Goal: Transaction & Acquisition: Download file/media

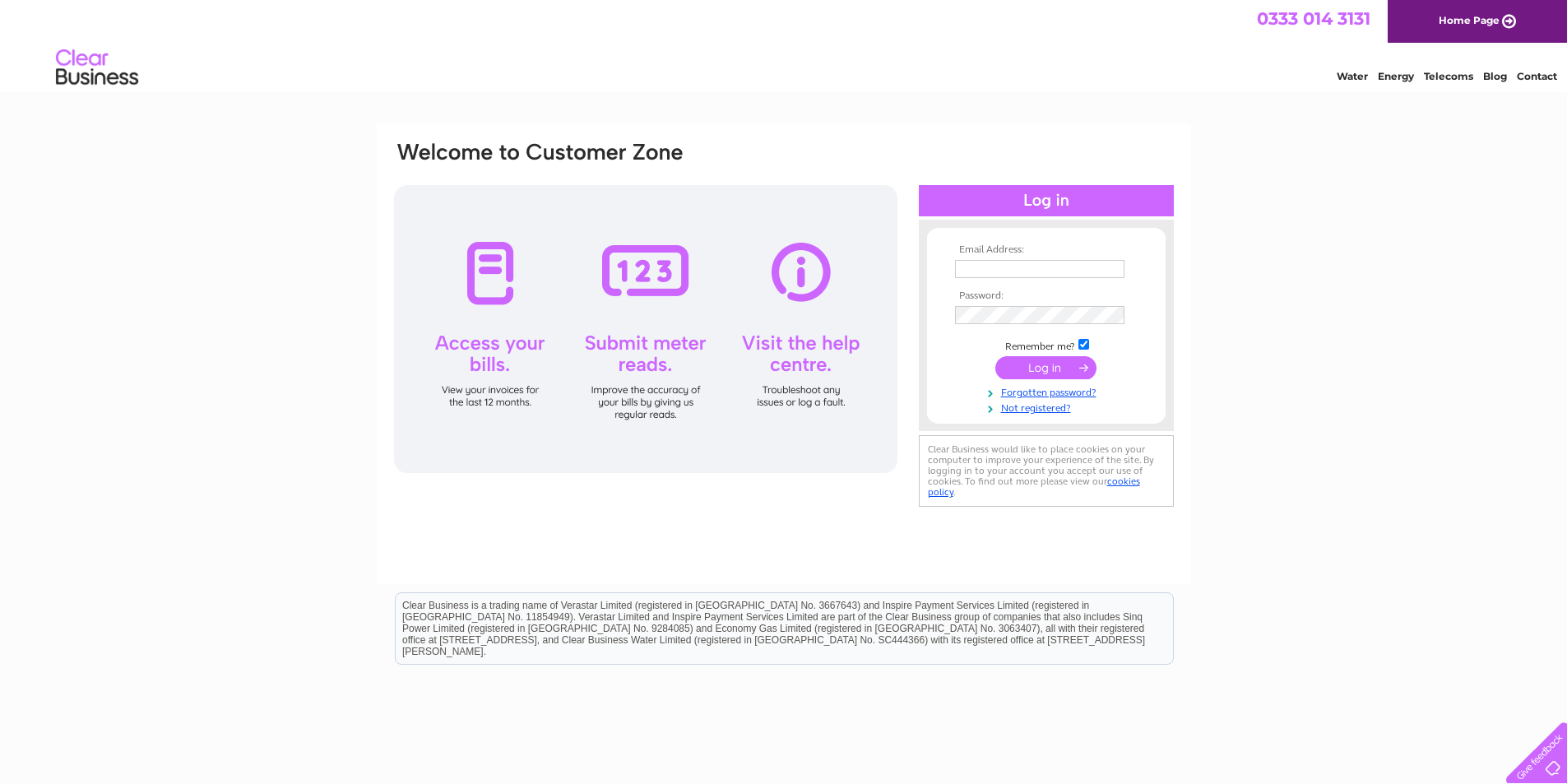
type input "accounts@deveroncoaches.com"
click at [1038, 367] on input "submit" at bounding box center [1046, 368] width 102 height 23
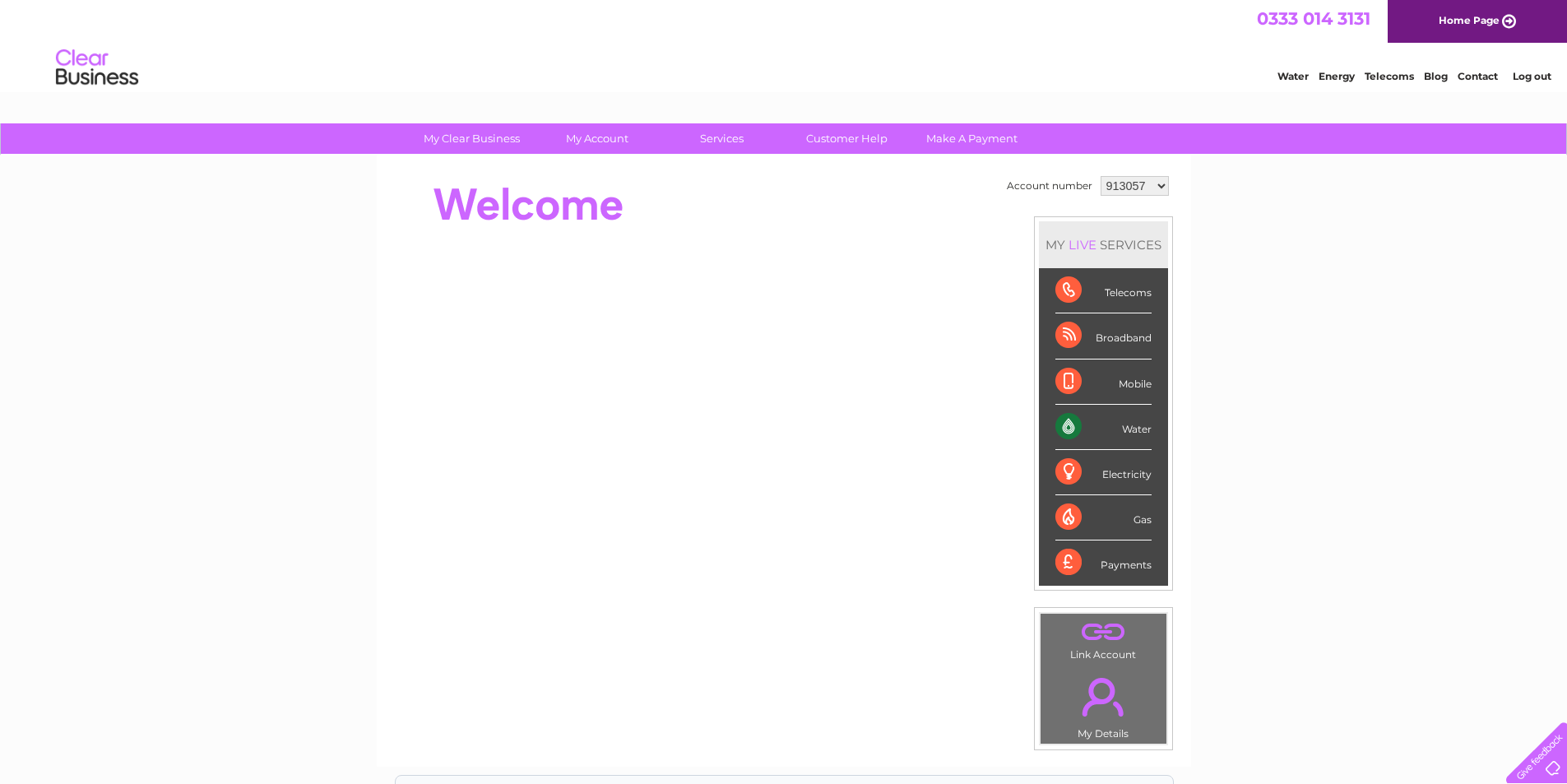
click at [1158, 190] on select "913057 1154093" at bounding box center [1135, 186] width 68 height 20
select select "1154093"
click at [1101, 176] on select "913057 1154093" at bounding box center [1135, 186] width 68 height 20
click at [1066, 424] on div "Water" at bounding box center [1104, 427] width 97 height 45
click at [1067, 424] on div "Water" at bounding box center [1104, 427] width 97 height 45
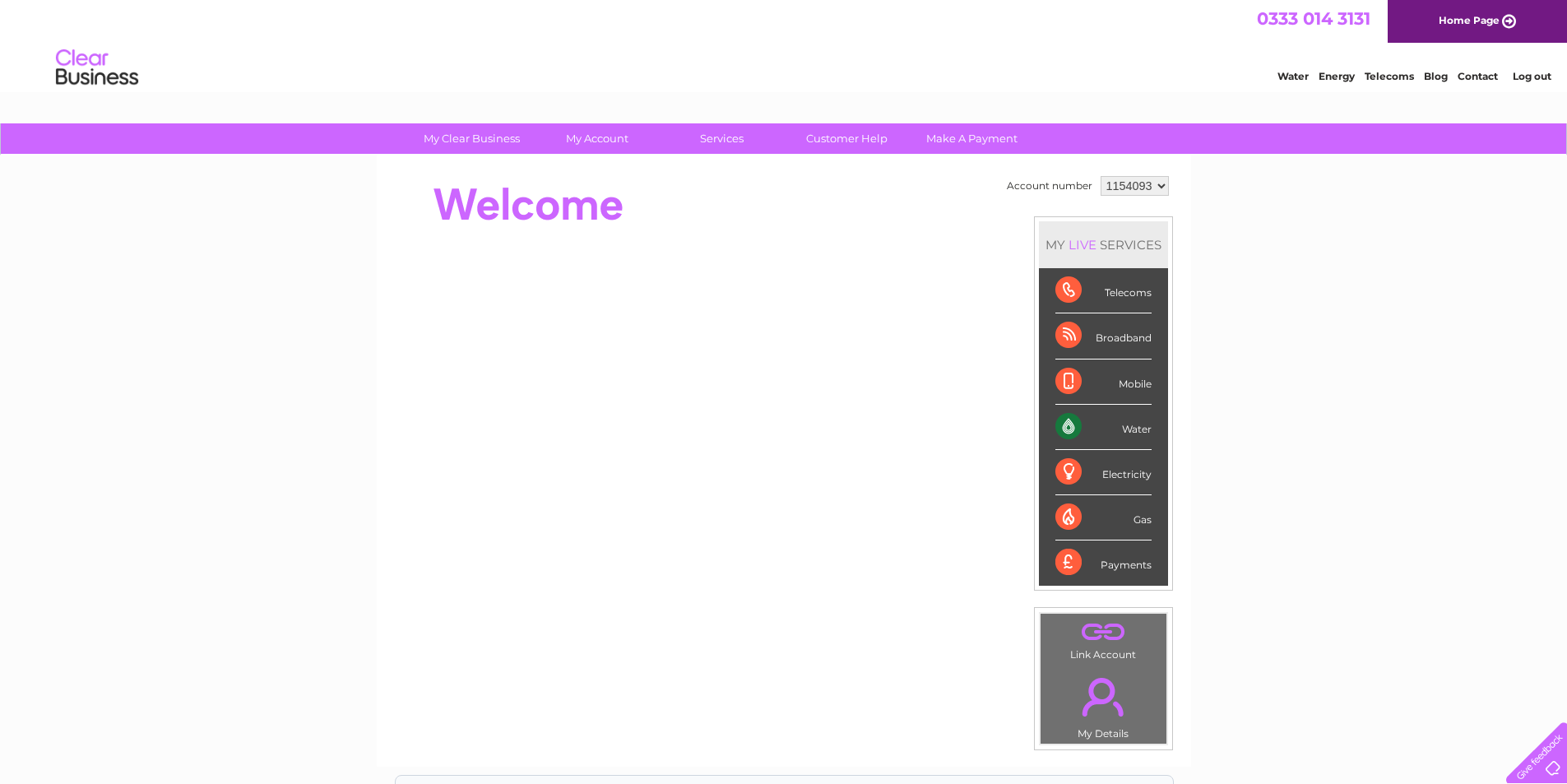
click at [1067, 424] on div "Water" at bounding box center [1104, 427] width 97 height 45
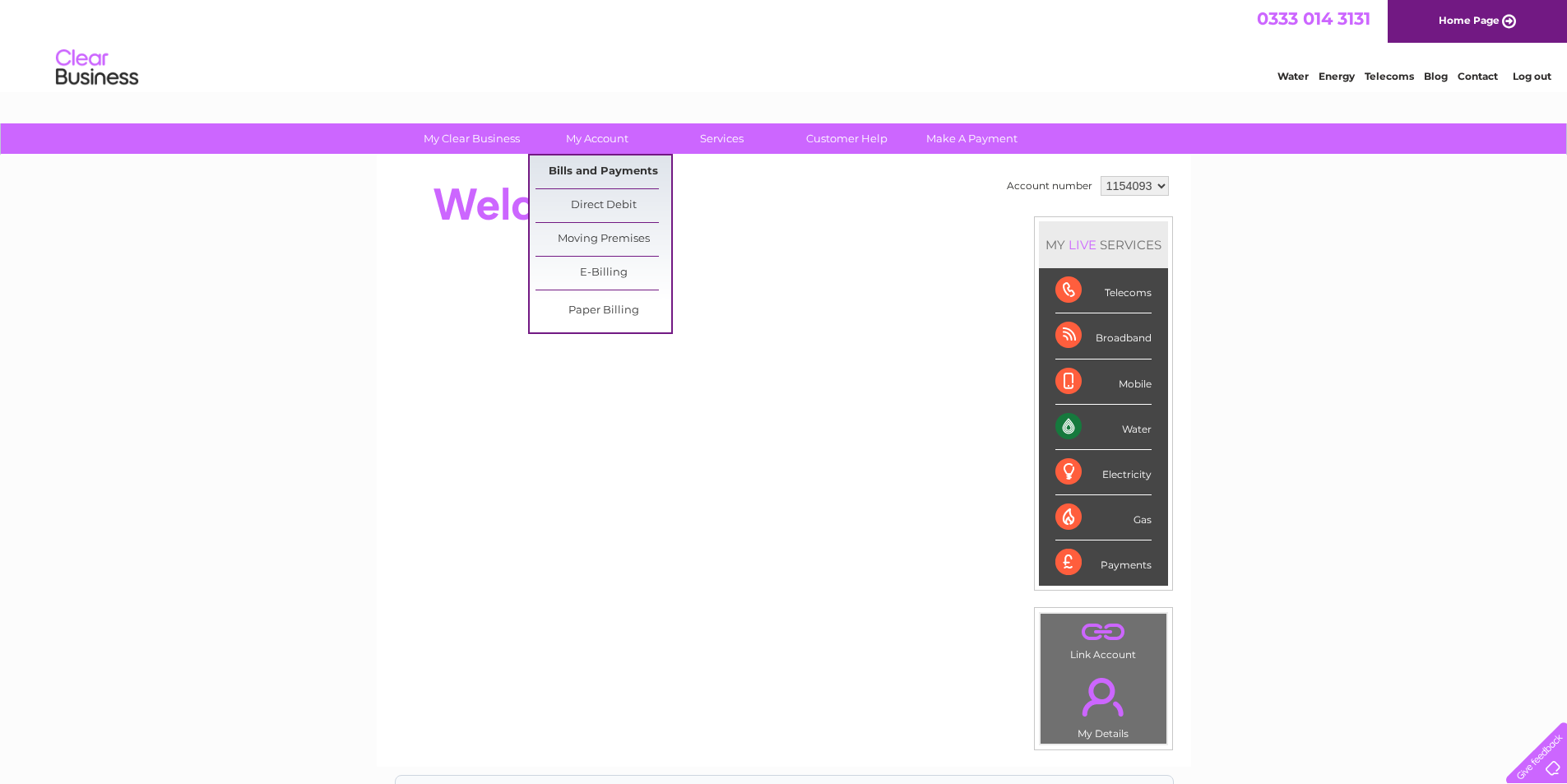
click at [579, 180] on link "Bills and Payments" at bounding box center [603, 172] width 136 height 33
click at [575, 169] on link "Bills and Payments" at bounding box center [603, 172] width 136 height 33
click at [594, 174] on link "Bills and Payments" at bounding box center [603, 172] width 136 height 33
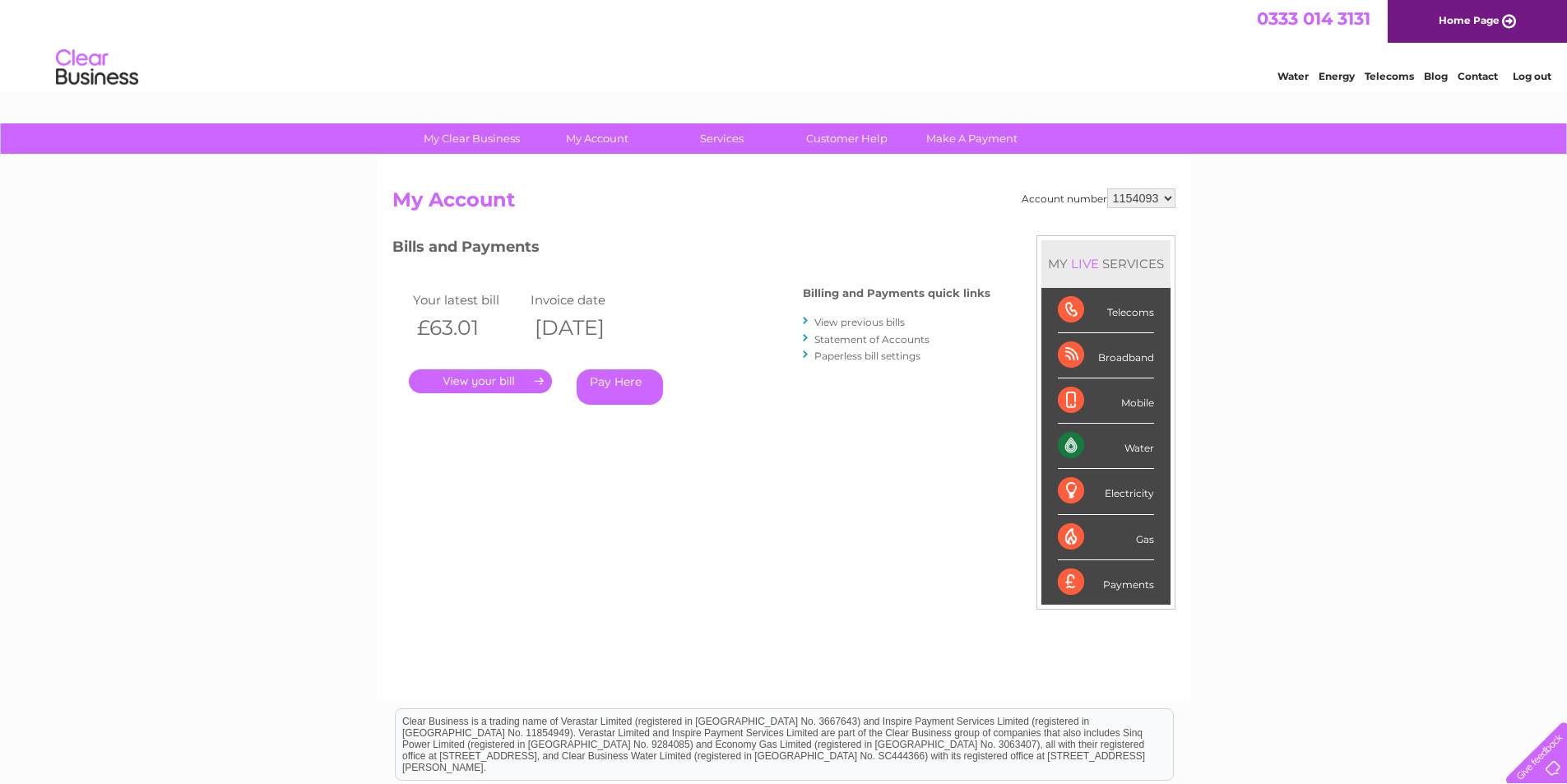
click at [1172, 200] on select "913057 1154093" at bounding box center [1142, 198] width 68 height 20
select select "913057"
click at [1108, 188] on select "913057 1154093" at bounding box center [1142, 198] width 68 height 20
click at [471, 383] on link "." at bounding box center [481, 381] width 144 height 23
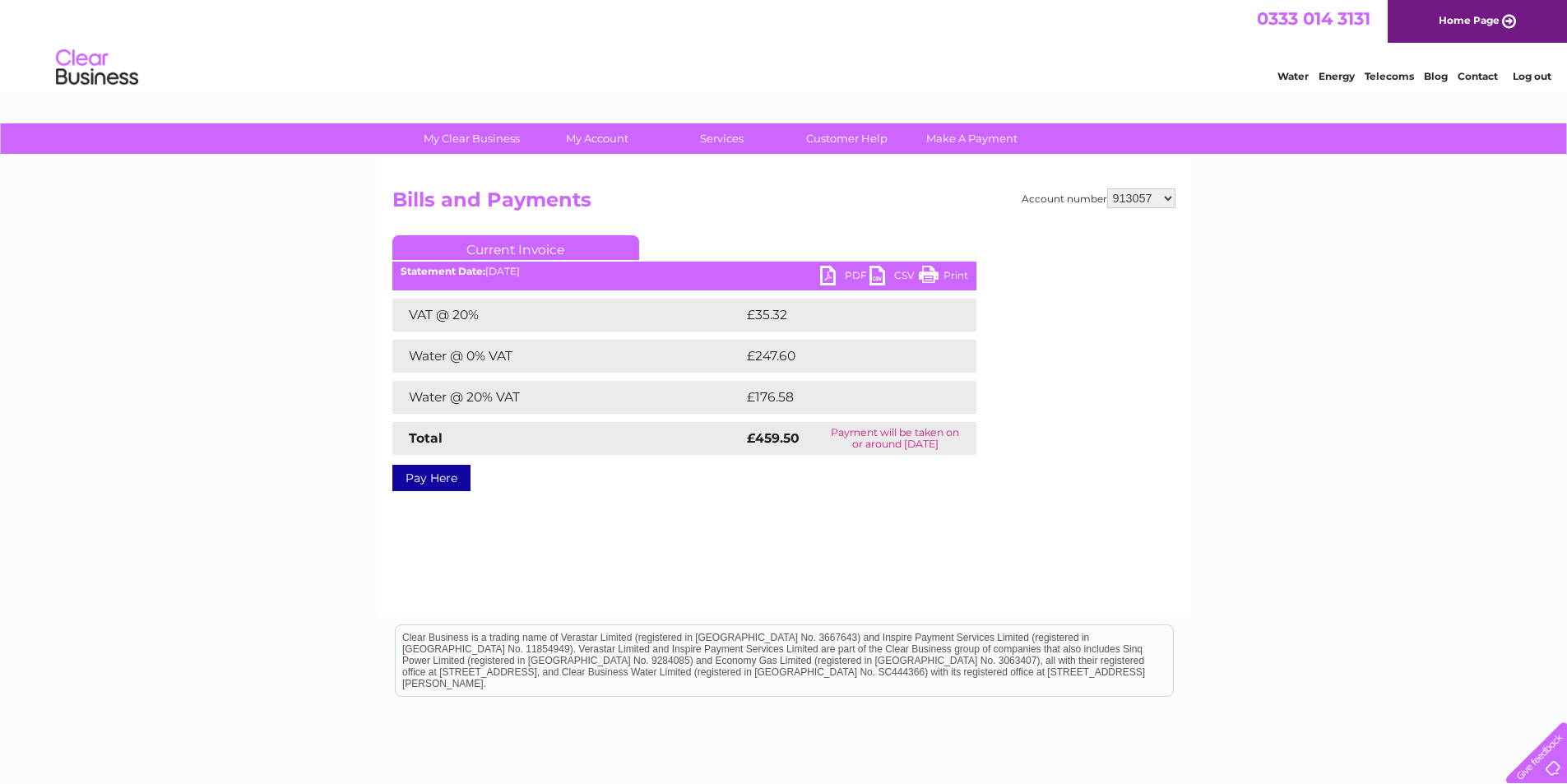
click at [834, 274] on link "PDF" at bounding box center [845, 277] width 50 height 23
